Goal: Task Accomplishment & Management: Manage account settings

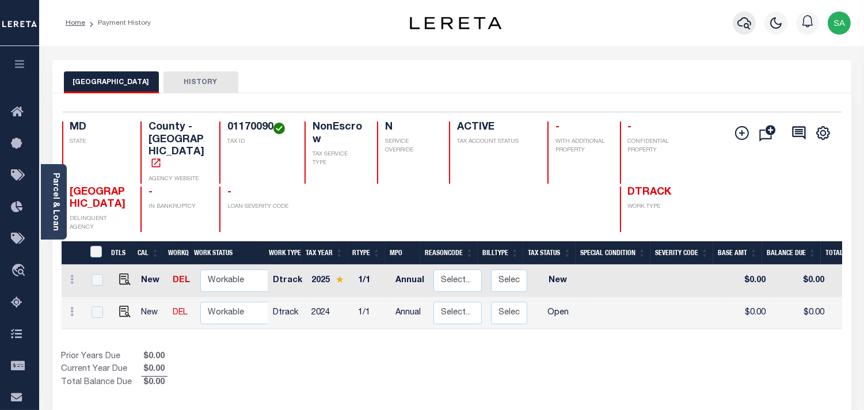
click at [746, 20] on icon "button" at bounding box center [745, 23] width 14 height 14
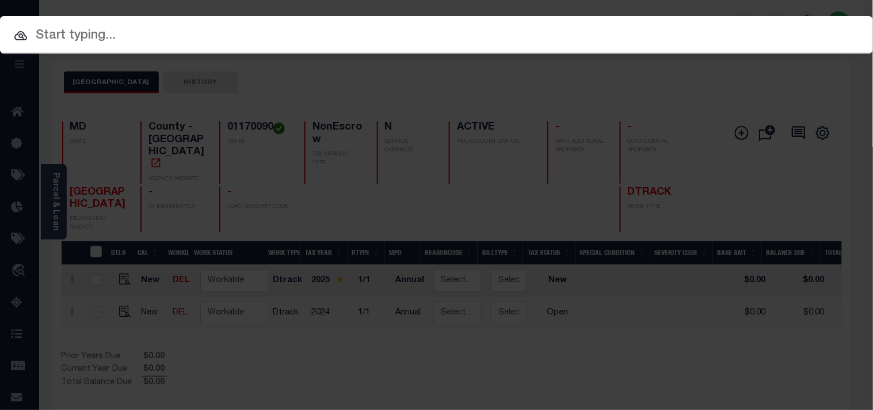
click at [245, 24] on div at bounding box center [436, 34] width 873 height 37
click at [245, 26] on input "text" at bounding box center [436, 36] width 873 height 20
paste input "RP15N03E120004"
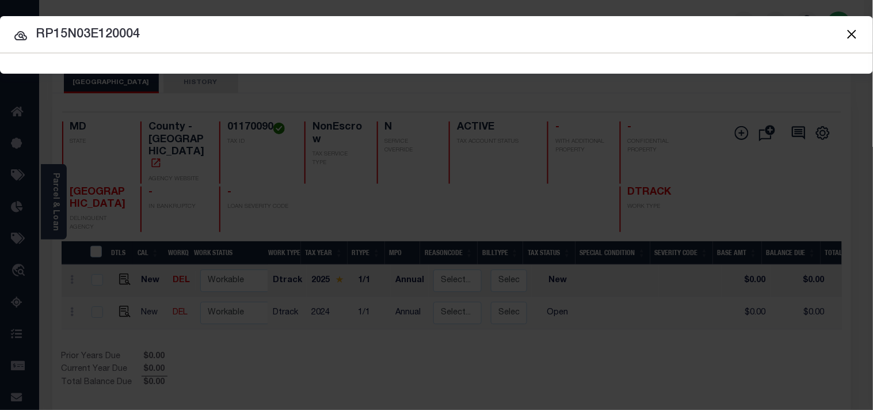
type input "RP15N03E120004"
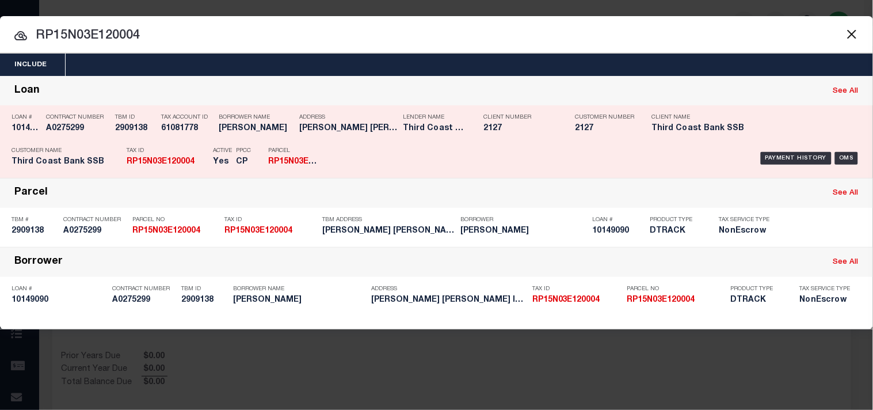
click at [363, 150] on div "Payment History OMS" at bounding box center [599, 158] width 524 height 33
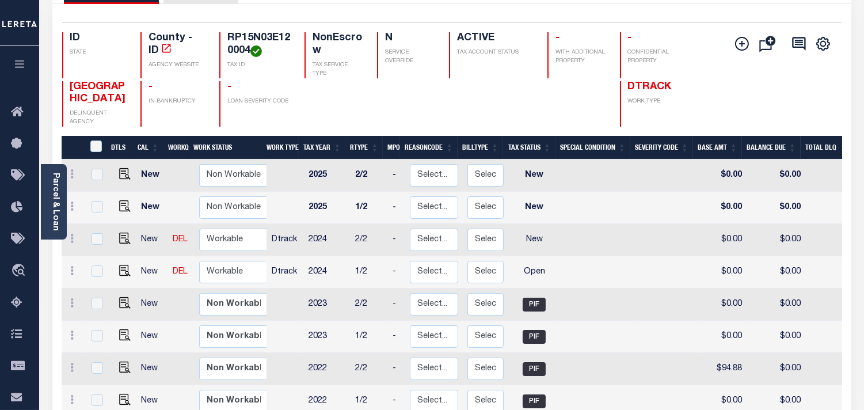
scroll to position [128, 0]
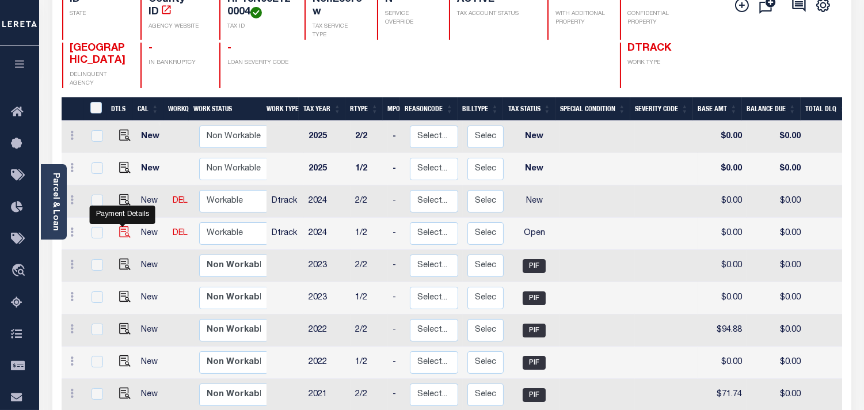
click at [123, 234] on img "" at bounding box center [125, 232] width 12 height 12
checkbox input "true"
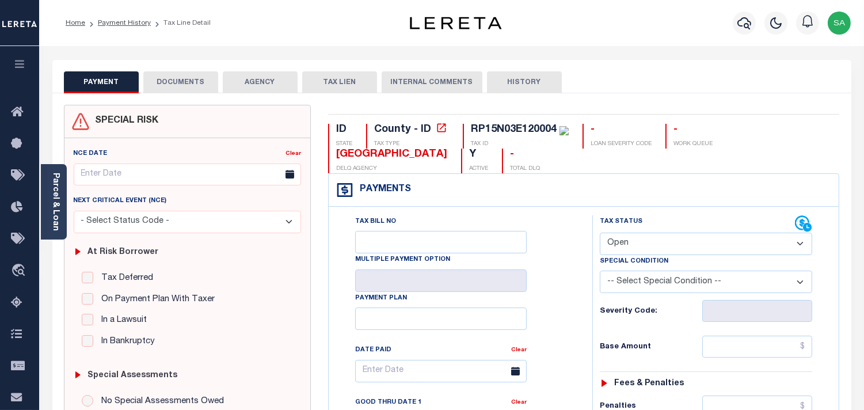
click at [56, 210] on link "Parcel & Loan" at bounding box center [55, 202] width 8 height 58
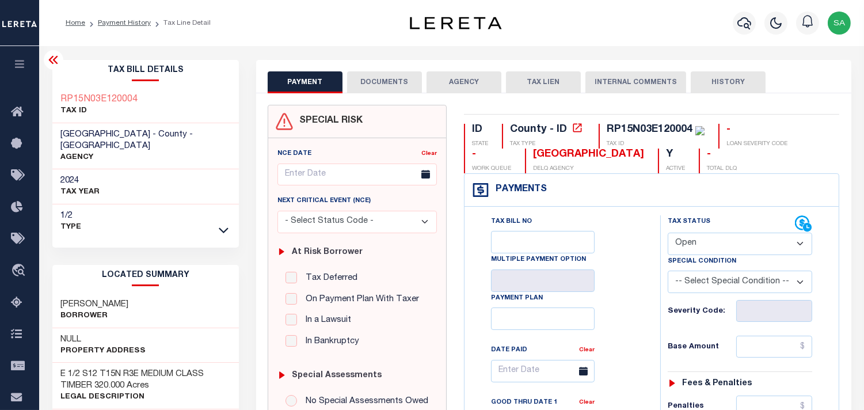
drag, startPoint x: 700, startPoint y: 237, endPoint x: 701, endPoint y: 254, distance: 17.3
click at [701, 240] on select "- Select Status Code - Open Due/Unpaid Paid Incomplete No Tax Due Internal Refu…" at bounding box center [740, 244] width 145 height 22
select select "PYD"
click at [668, 233] on select "- Select Status Code - Open Due/Unpaid Paid Incomplete No Tax Due Internal Refu…" at bounding box center [740, 244] width 145 height 22
type input "[DATE]"
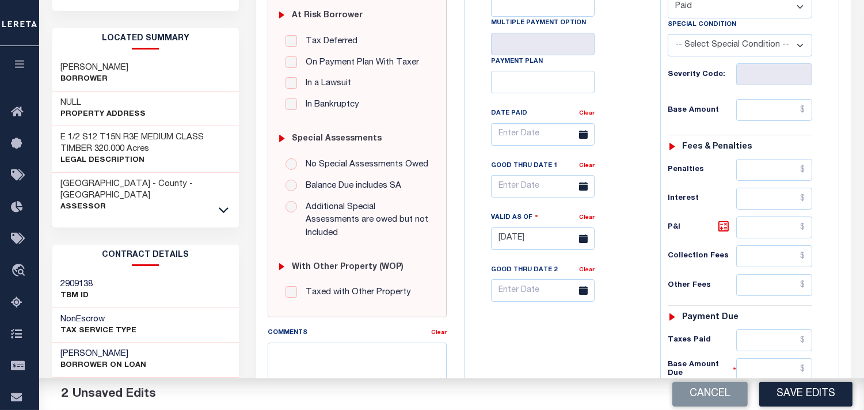
scroll to position [320, 0]
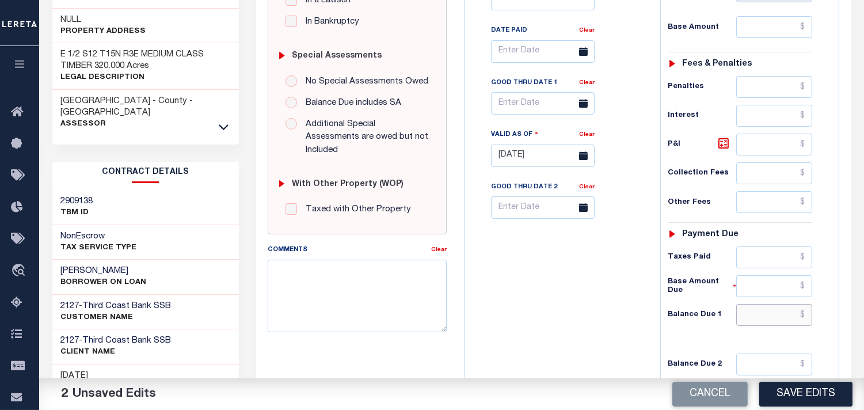
click at [785, 322] on input "text" at bounding box center [774, 315] width 76 height 22
type input "$0.00"
drag, startPoint x: 536, startPoint y: 324, endPoint x: 531, endPoint y: 320, distance: 6.2
click at [536, 324] on div "Tax Bill No Multiple Payment Option Payment Plan Clear" at bounding box center [559, 150] width 184 height 508
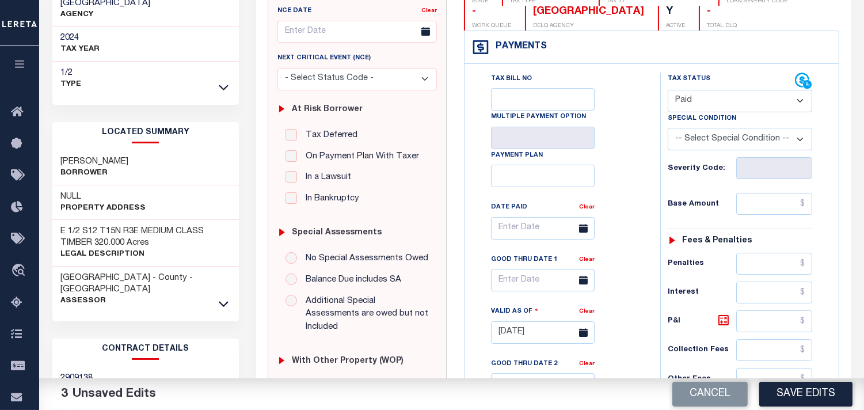
scroll to position [0, 0]
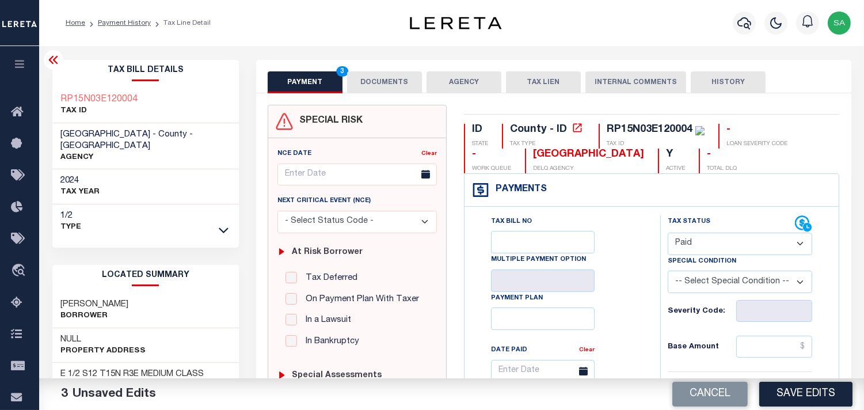
click at [349, 66] on div "PAYMENT 3 DOCUMENTS AGENCY DELINQUENT PAYEE TAX LIEN" at bounding box center [553, 76] width 595 height 33
click at [358, 81] on button "DOCUMENTS" at bounding box center [384, 82] width 75 height 22
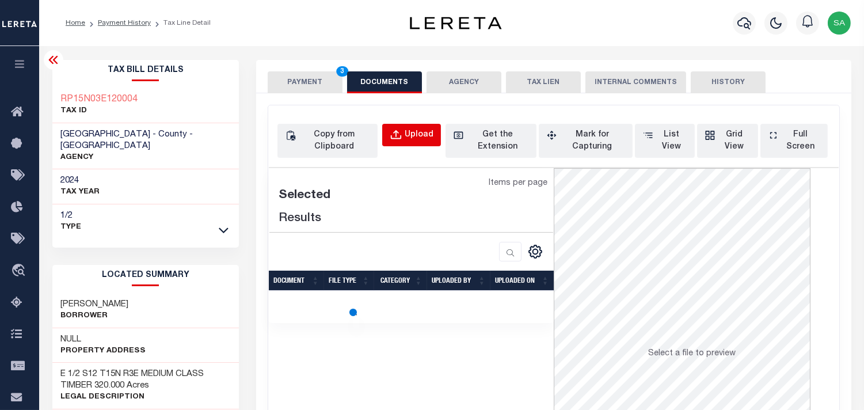
click at [433, 136] on button "Upload" at bounding box center [411, 135] width 59 height 22
select select "POP"
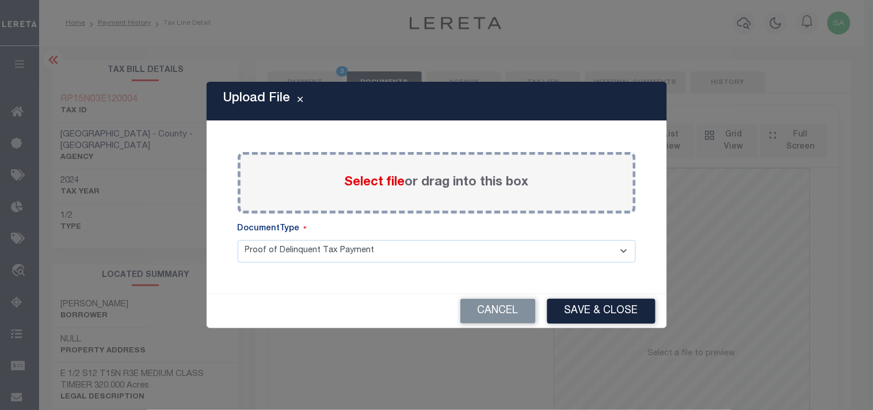
click at [379, 190] on label "Select file or drag into this box" at bounding box center [437, 182] width 184 height 19
click at [0, 0] on input "Select file or drag into this box" at bounding box center [0, 0] width 0 height 0
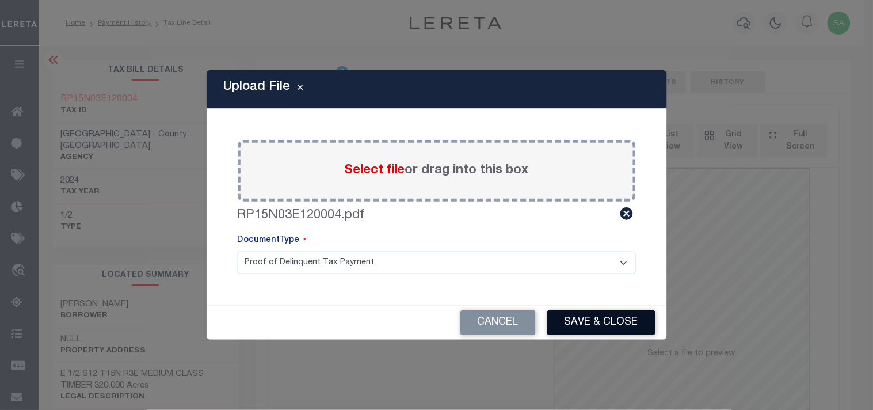
click at [593, 324] on button "Save & Close" at bounding box center [602, 322] width 108 height 25
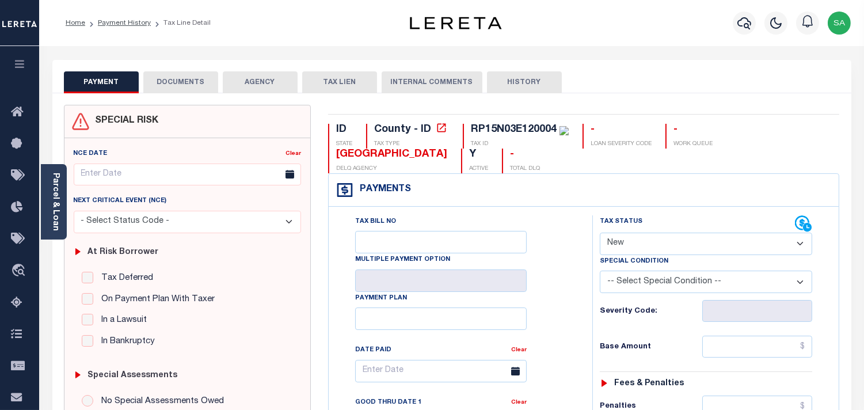
select select "PYD"
click at [600, 233] on select "- Select Status Code - Open Due/Unpaid Paid Incomplete No Tax Due Internal Refu…" at bounding box center [706, 244] width 212 height 22
type input "[DATE]"
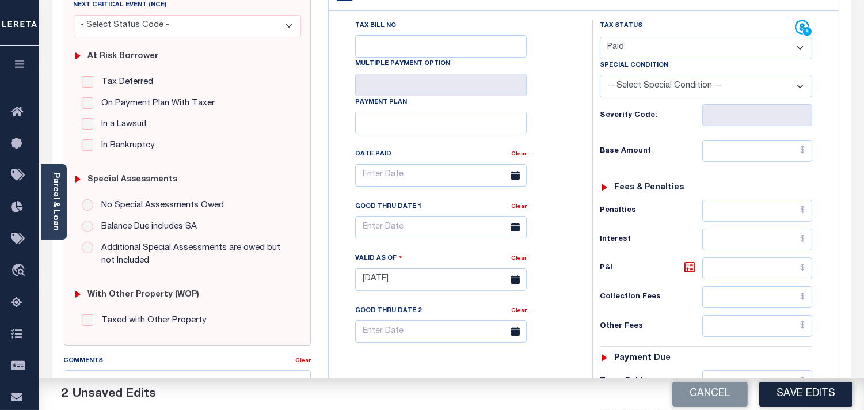
scroll to position [383, 0]
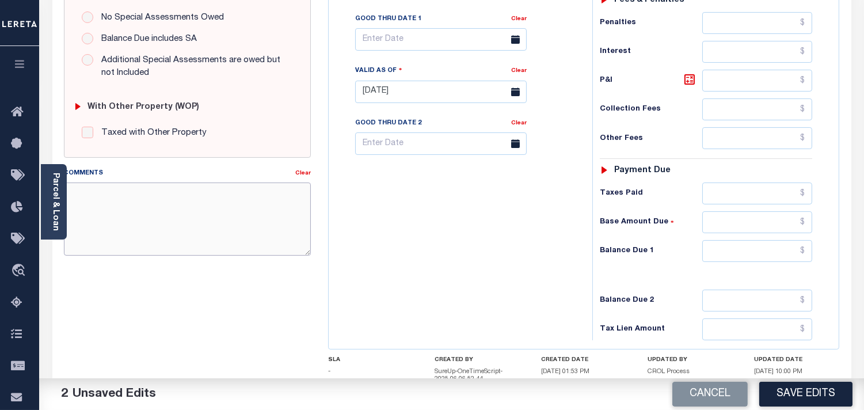
click at [249, 229] on textarea "Comments" at bounding box center [187, 219] width 247 height 73
click at [741, 245] on input "text" at bounding box center [757, 251] width 110 height 22
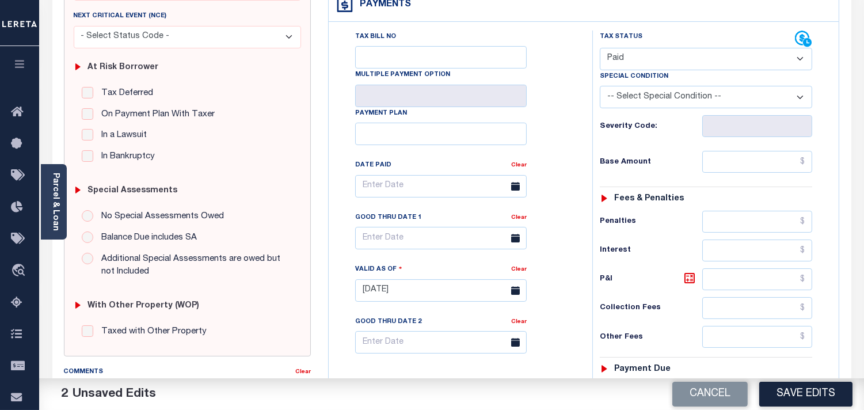
scroll to position [0, 0]
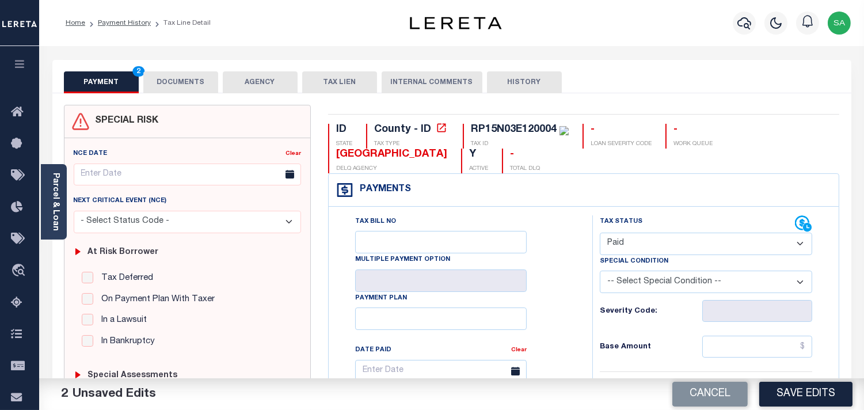
type input "$0.00"
drag, startPoint x: 180, startPoint y: 81, endPoint x: 77, endPoint y: 152, distance: 125.0
click at [179, 81] on button "DOCUMENTS" at bounding box center [180, 82] width 75 height 22
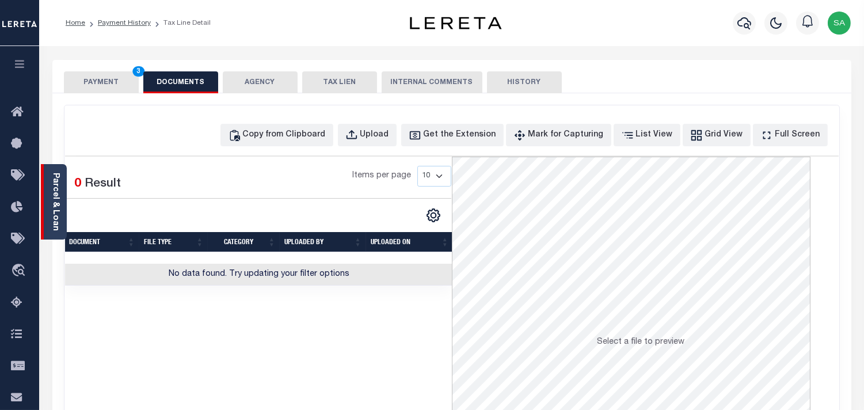
click at [56, 188] on link "Parcel & Loan" at bounding box center [55, 202] width 8 height 58
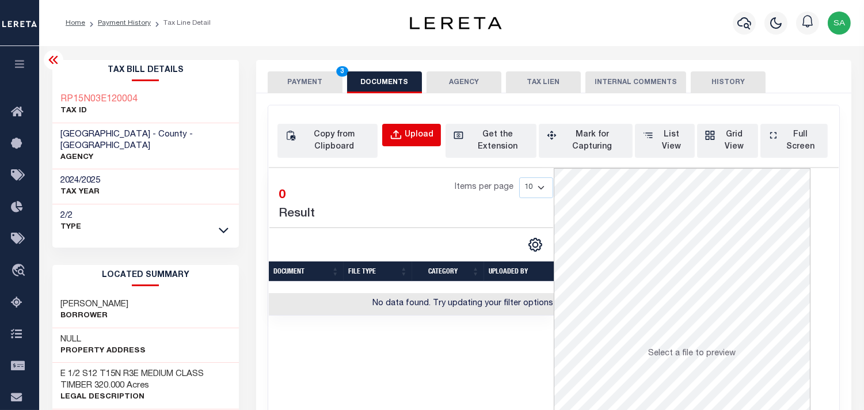
click at [419, 136] on div "Upload" at bounding box center [419, 135] width 29 height 13
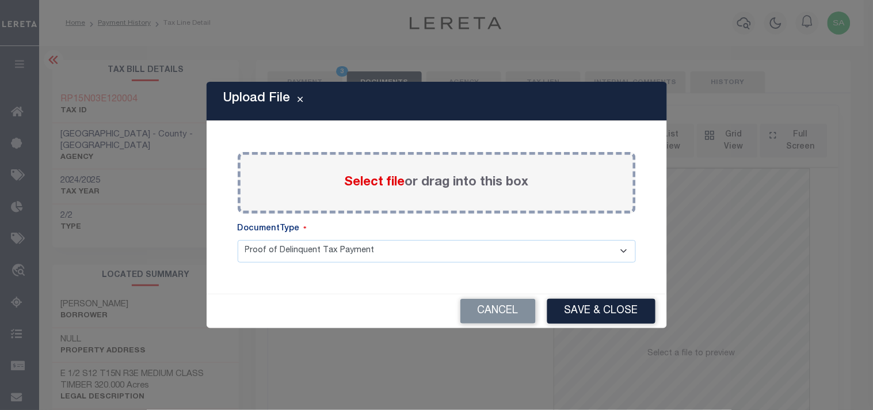
click at [367, 181] on span "Select file" at bounding box center [375, 182] width 60 height 13
click at [0, 0] on input "Select file or drag into this box" at bounding box center [0, 0] width 0 height 0
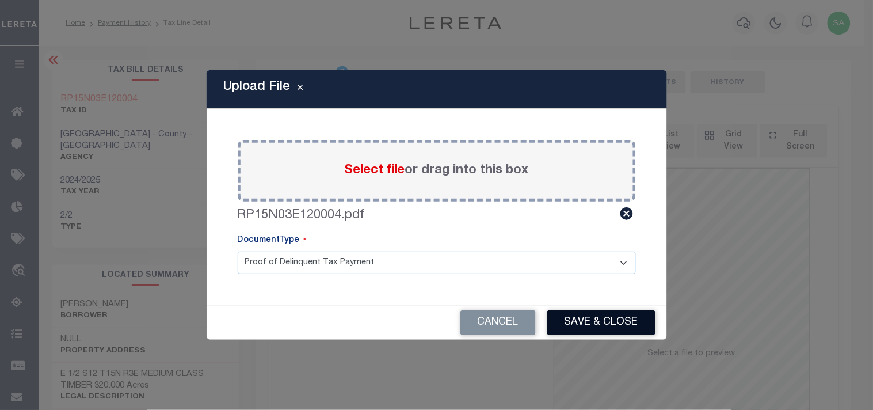
click at [606, 329] on button "Save & Close" at bounding box center [602, 322] width 108 height 25
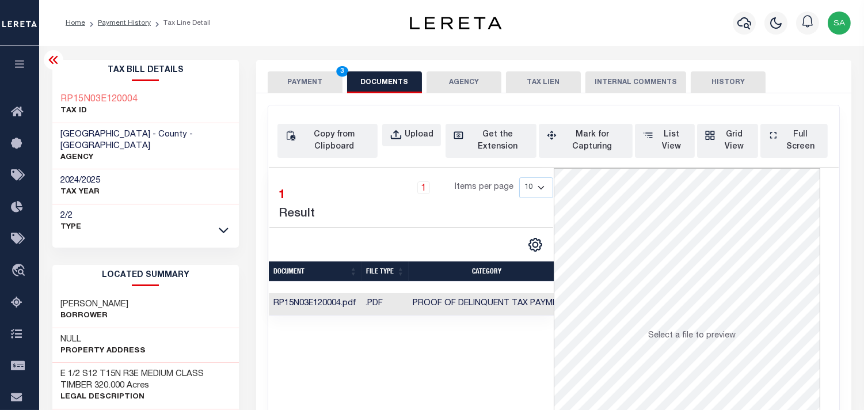
click at [318, 73] on button "PAYMENT 3" at bounding box center [305, 82] width 75 height 22
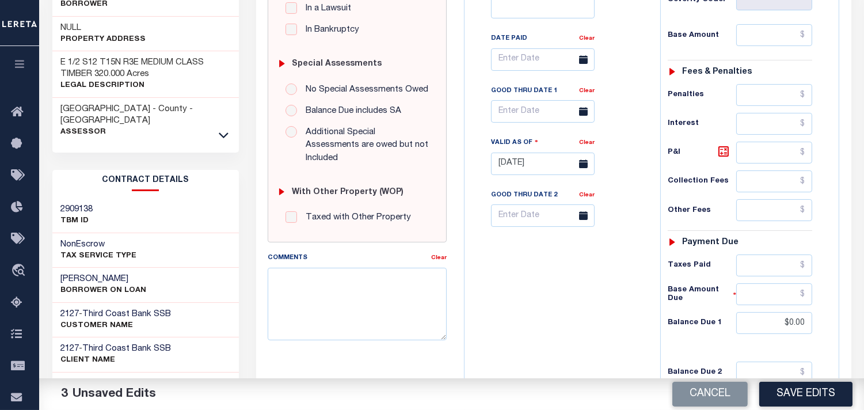
scroll to position [383, 0]
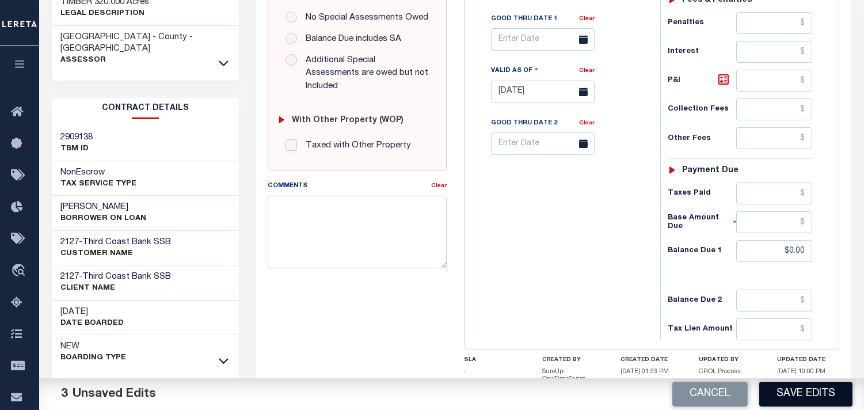
click at [782, 403] on button "Save Edits" at bounding box center [805, 394] width 93 height 25
